Goal: Complete application form: Complete application form

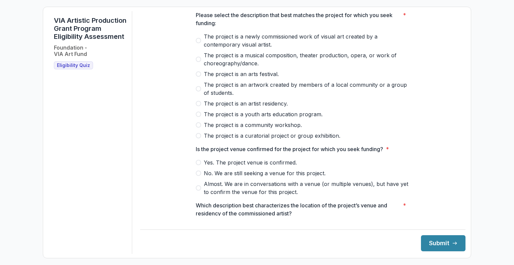
scroll to position [44, 0]
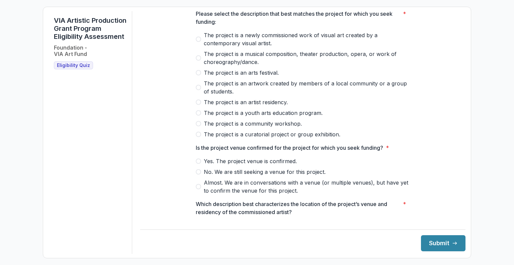
click at [200, 42] on label "The project is a newly commissioned work of visual art created by a contemporar…" at bounding box center [303, 39] width 214 height 16
click at [201, 176] on label "No. We are still seeking a venue for this project." at bounding box center [303, 172] width 214 height 8
click at [196, 42] on span at bounding box center [198, 38] width 5 height 5
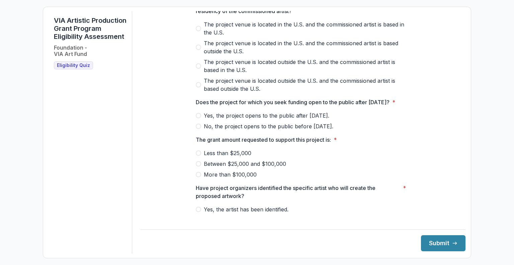
scroll to position [246, 0]
click at [198, 118] on span at bounding box center [198, 114] width 5 height 5
click at [198, 148] on div at bounding box center [303, 147] width 214 height 3
click at [197, 155] on span at bounding box center [198, 152] width 5 height 5
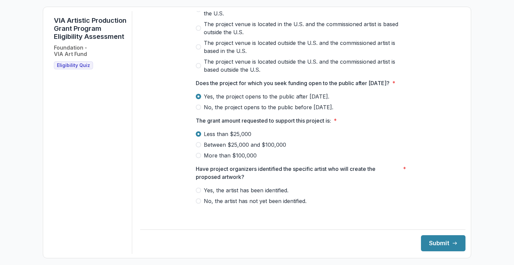
click at [201, 194] on label "Yes, the artist has been identified." at bounding box center [303, 190] width 214 height 8
click at [439, 244] on button "Submit" at bounding box center [443, 243] width 45 height 16
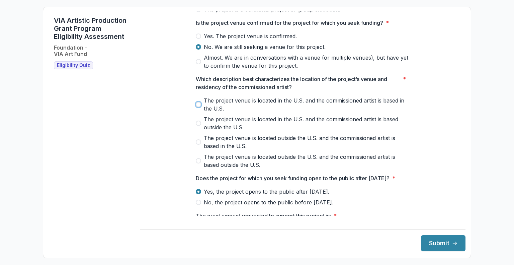
scroll to position [170, 0]
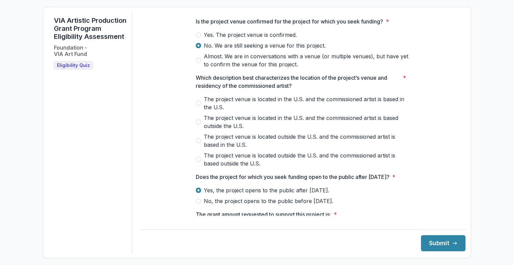
click at [198, 162] on span at bounding box center [198, 159] width 5 height 5
click at [428, 244] on button "Submit" at bounding box center [443, 243] width 45 height 16
